Goal: Book appointment/travel/reservation

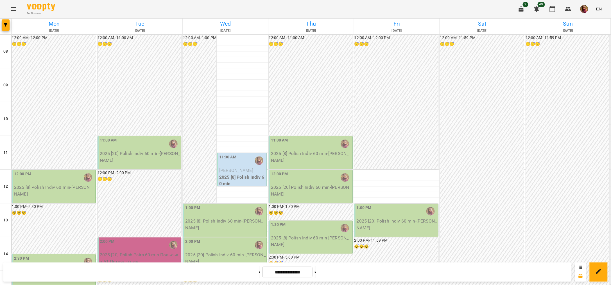
scroll to position [35, 0]
click at [259, 271] on button at bounding box center [259, 272] width 1 height 12
type input "**********"
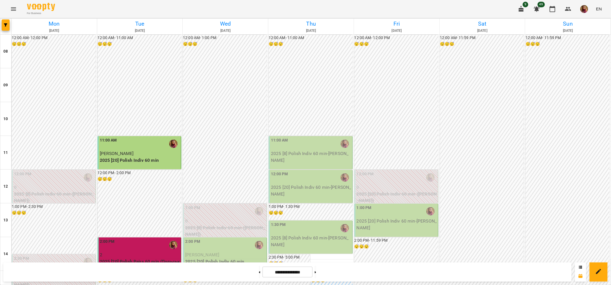
scroll to position [70, 0]
click at [221, 238] on div "2:00 PM" at bounding box center [225, 244] width 80 height 13
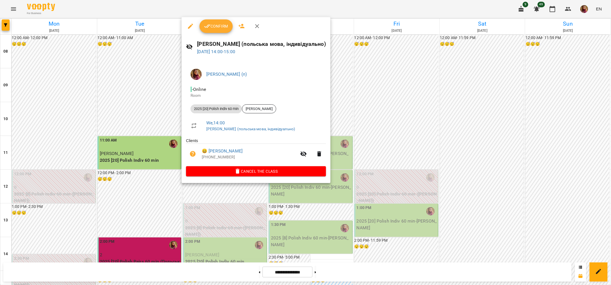
click at [218, 30] on button "Confirm" at bounding box center [216, 25] width 33 height 13
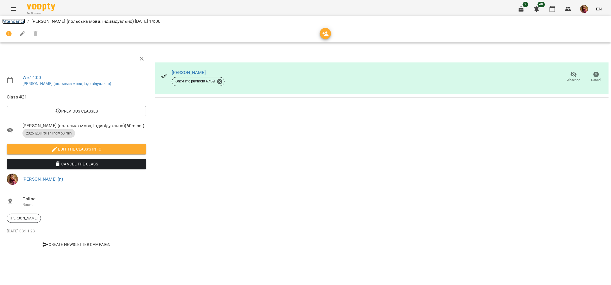
click at [14, 20] on link "Attendance" at bounding box center [13, 21] width 23 height 5
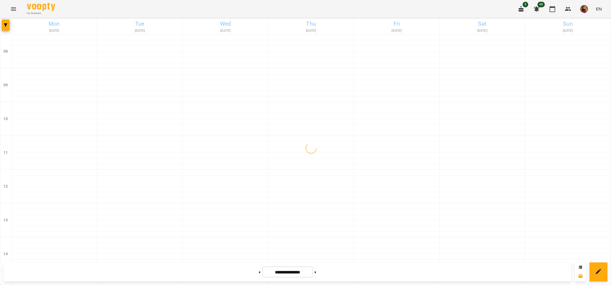
click at [520, 10] on icon "button" at bounding box center [521, 9] width 7 height 7
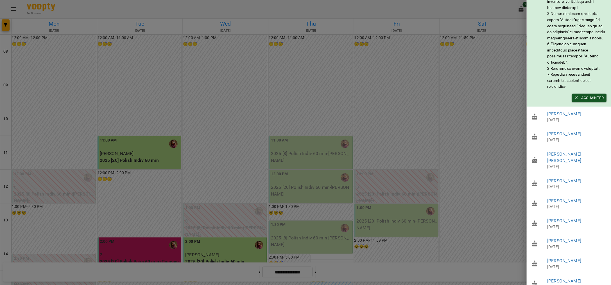
scroll to position [133, 0]
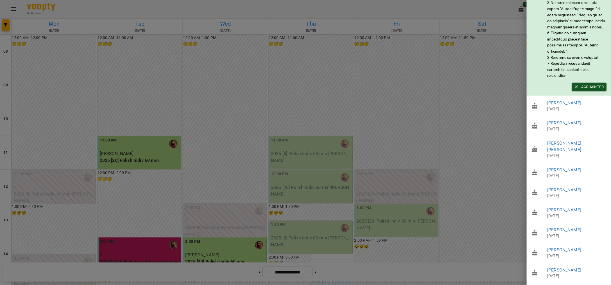
click at [368, 10] on div at bounding box center [305, 142] width 611 height 285
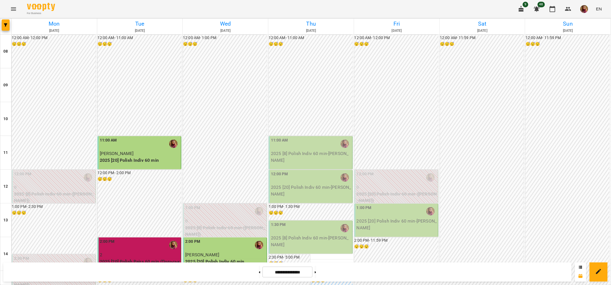
scroll to position [70, 0]
